Goal: Use online tool/utility: Use online tool/utility

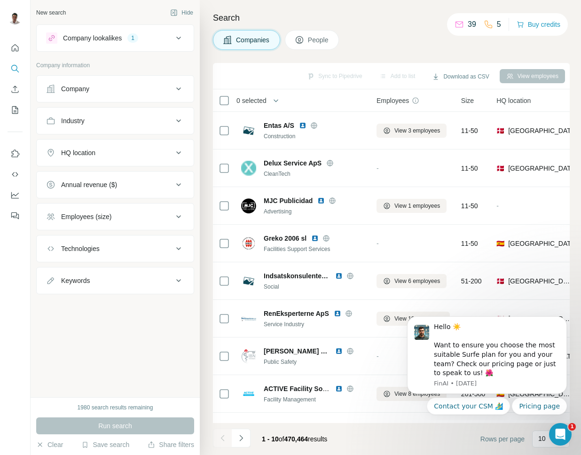
click at [107, 153] on div "HQ location" at bounding box center [109, 152] width 127 height 9
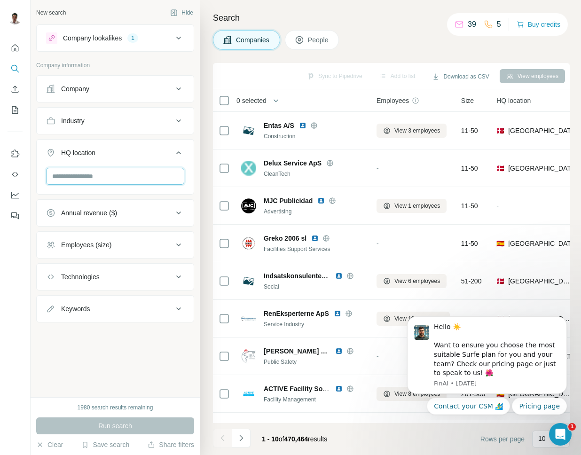
click at [102, 175] on input "text" at bounding box center [115, 176] width 138 height 17
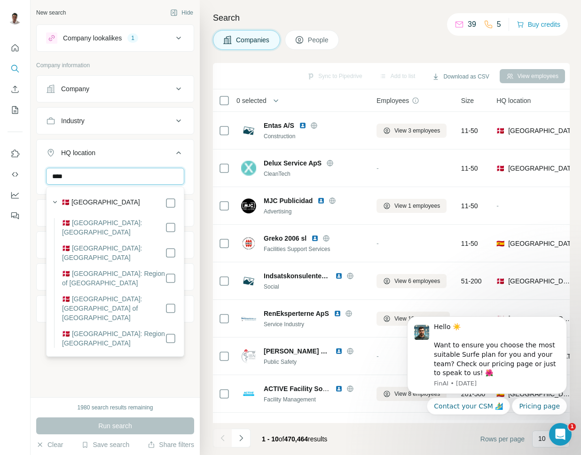
type input "****"
click at [120, 203] on div "🇩🇰 [GEOGRAPHIC_DATA]" at bounding box center [119, 202] width 115 height 11
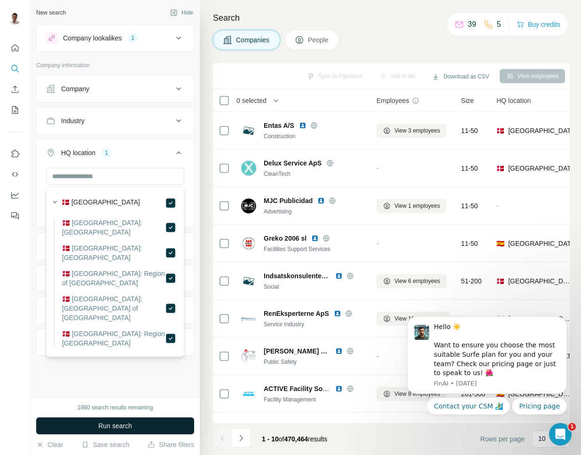
click at [105, 424] on span "Run search" at bounding box center [115, 425] width 34 height 9
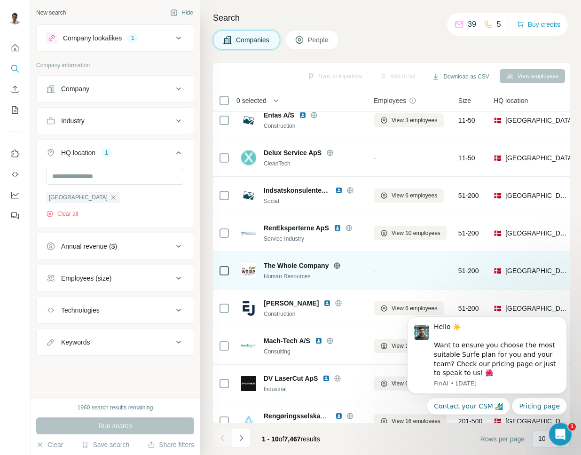
scroll to position [0, 3]
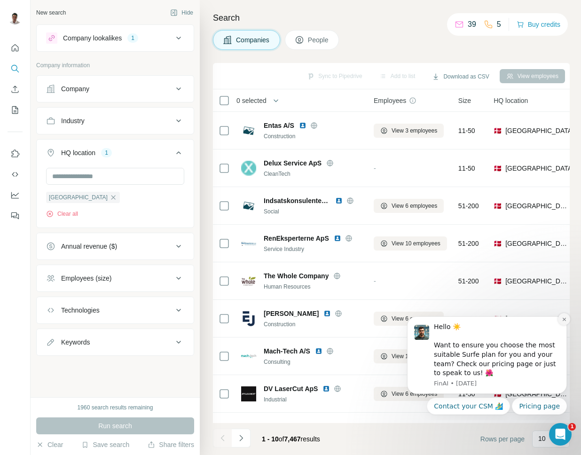
click at [564, 318] on icon "Dismiss notification" at bounding box center [563, 319] width 3 height 3
